Goal: Information Seeking & Learning: Learn about a topic

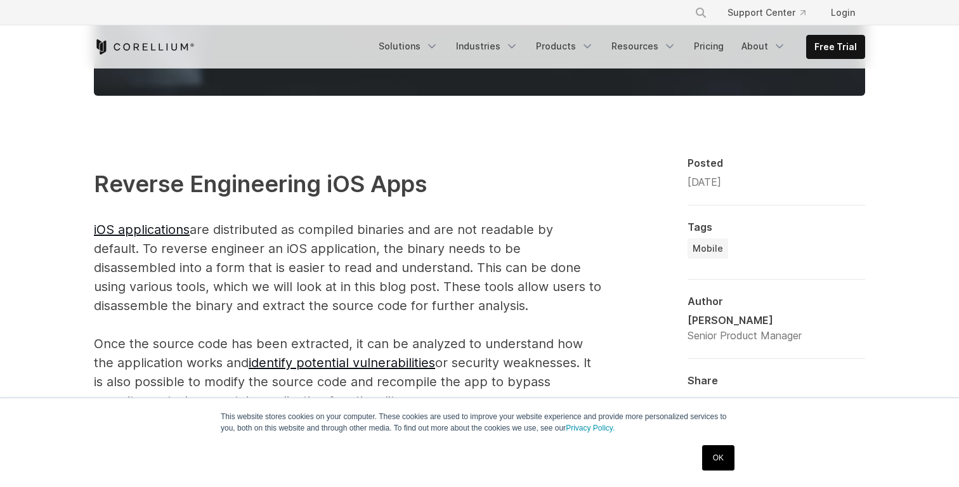
scroll to position [825, 0]
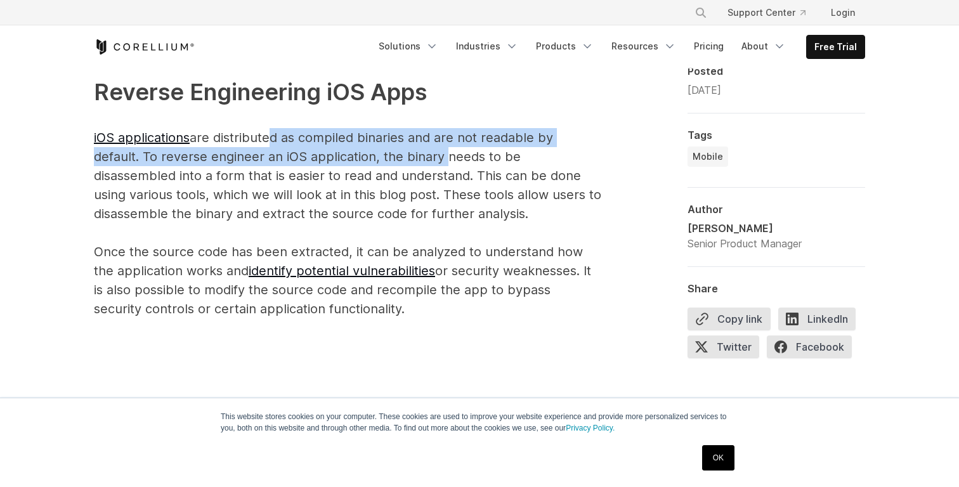
drag, startPoint x: 270, startPoint y: 137, endPoint x: 441, endPoint y: 160, distance: 172.8
click at [441, 160] on p "Reverse Engineering iOS Apps iOS applications are distributed as compiled binar…" at bounding box center [347, 197] width 507 height 244
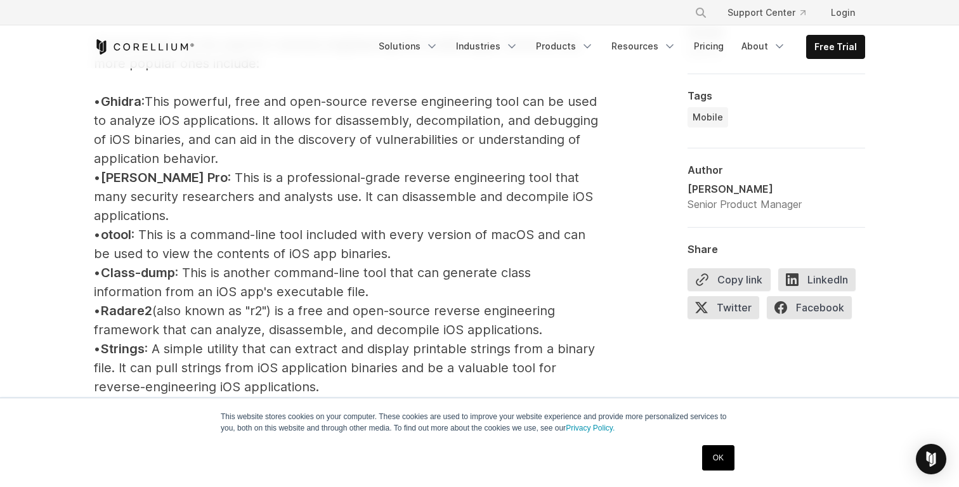
scroll to position [1499, 0]
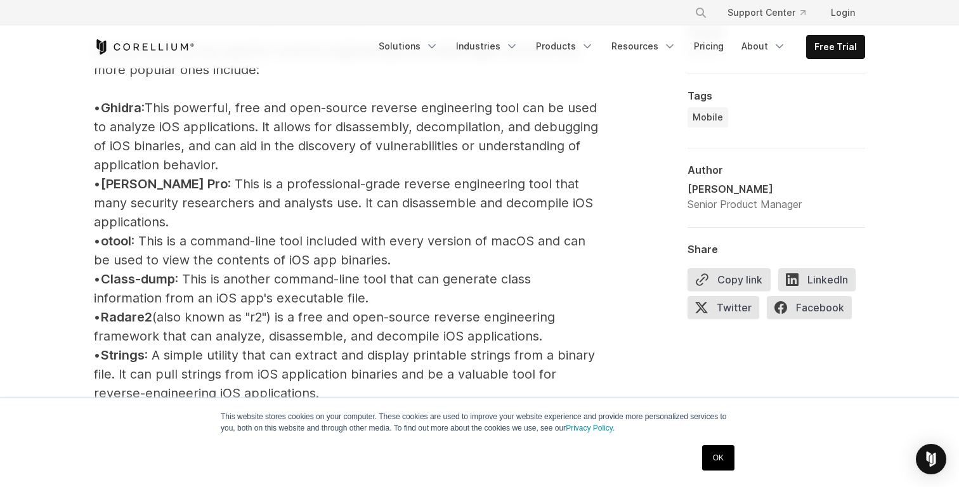
click at [125, 115] on span "Ghidra" at bounding box center [121, 107] width 41 height 15
copy span "Ghidra"
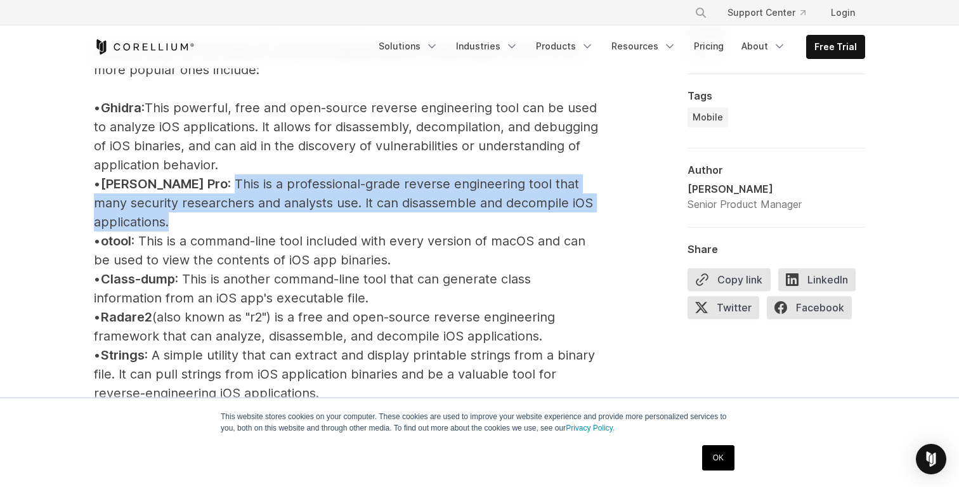
drag, startPoint x: 168, startPoint y: 185, endPoint x: 582, endPoint y: 198, distance: 413.8
click at [582, 198] on p "iOS Reverse Engineering Tools Several tools can be used for reverse engineering…" at bounding box center [347, 384] width 507 height 868
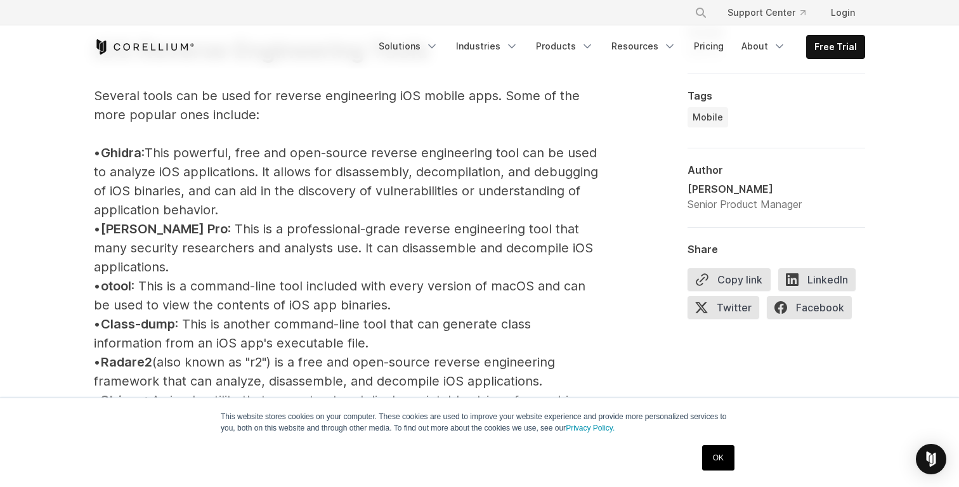
scroll to position [1369, 0]
